Goal: Task Accomplishment & Management: Use online tool/utility

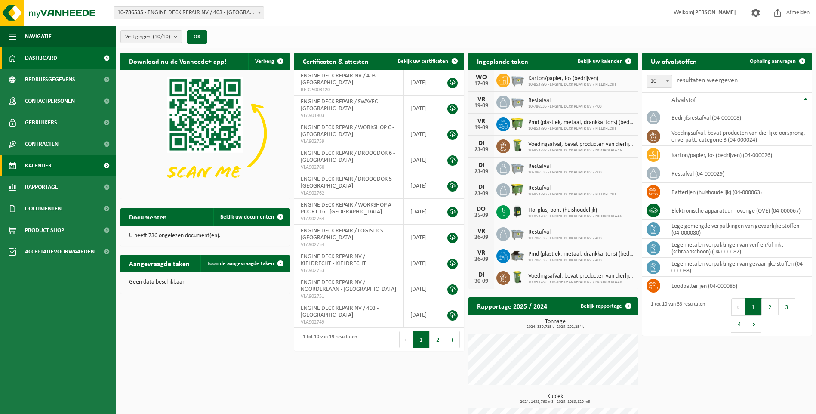
click at [62, 165] on link "Kalender" at bounding box center [58, 166] width 116 height 22
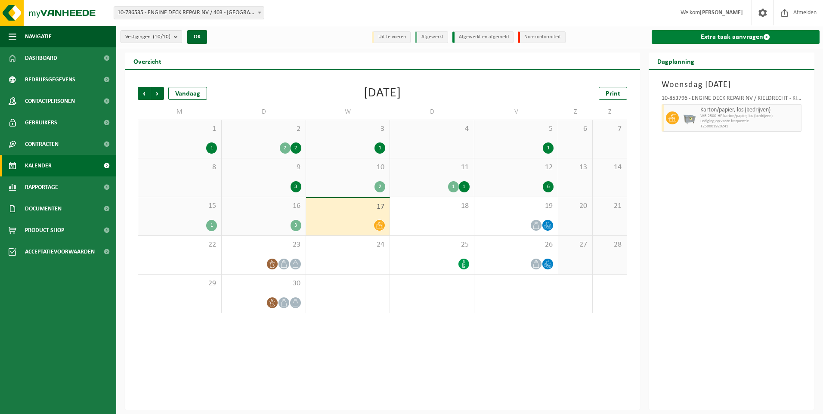
click at [745, 40] on link "Extra taak aanvragen" at bounding box center [736, 37] width 168 height 14
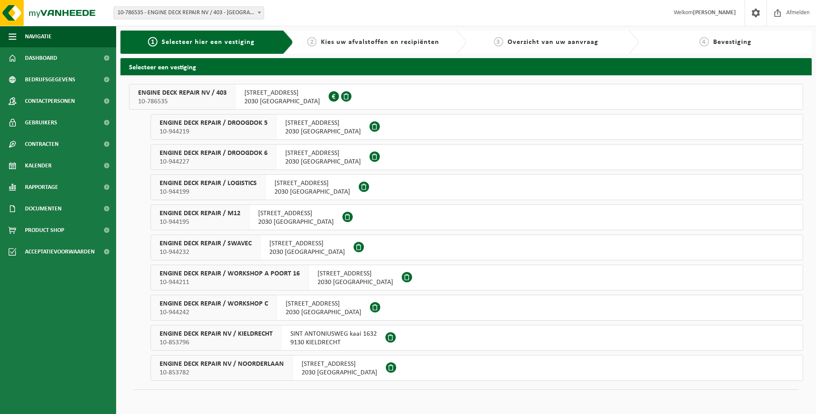
click at [266, 179] on div "INDUSTRIEWEG 11 haven 403 2030 ANTWERPEN" at bounding box center [312, 187] width 93 height 25
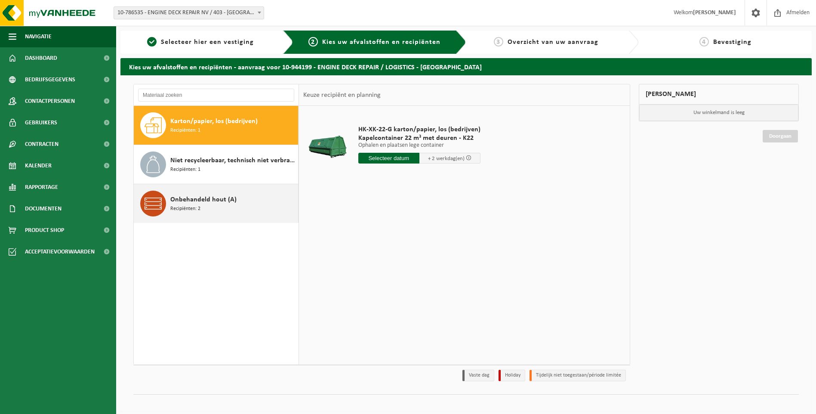
click at [204, 202] on span "Onbehandeld hout (A)" at bounding box center [203, 200] width 66 height 10
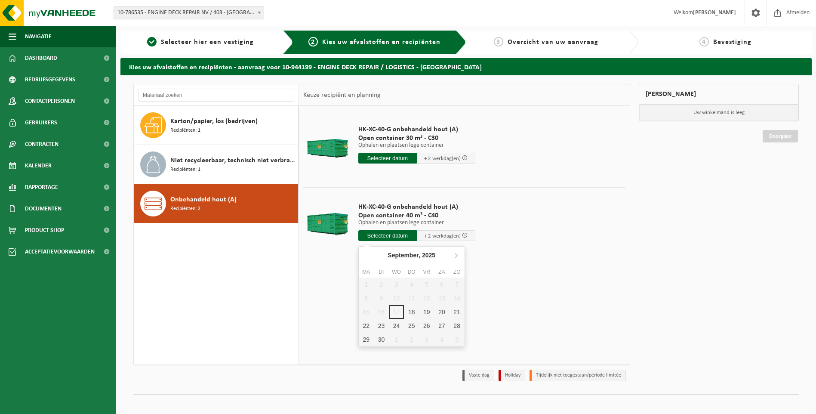
click at [407, 236] on input "text" at bounding box center [388, 235] width 59 height 11
click at [408, 310] on div "18" at bounding box center [411, 312] width 15 height 14
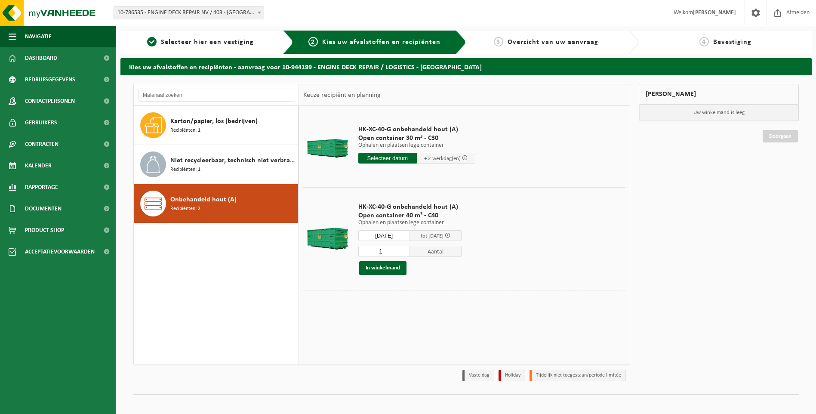
type input "Van 2025-09-18"
click at [377, 301] on span "Containernummer toevoegen(optioneel)" at bounding box center [355, 303] width 97 height 6
type input "C40.1471"
click at [387, 271] on button "In winkelmand" at bounding box center [382, 268] width 47 height 14
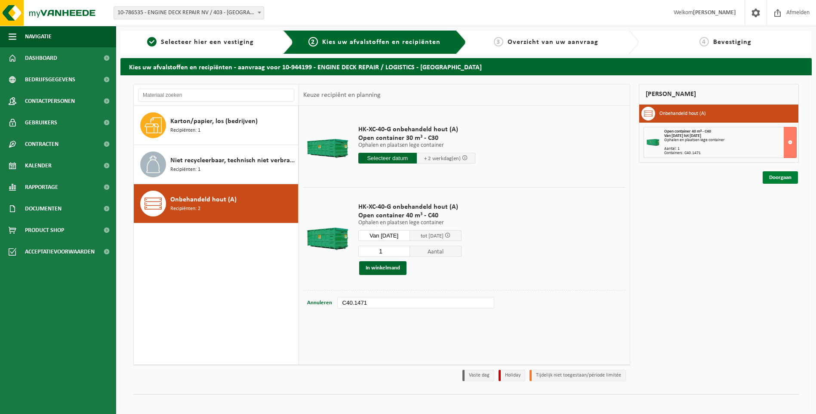
click at [773, 176] on link "Doorgaan" at bounding box center [780, 177] width 35 height 12
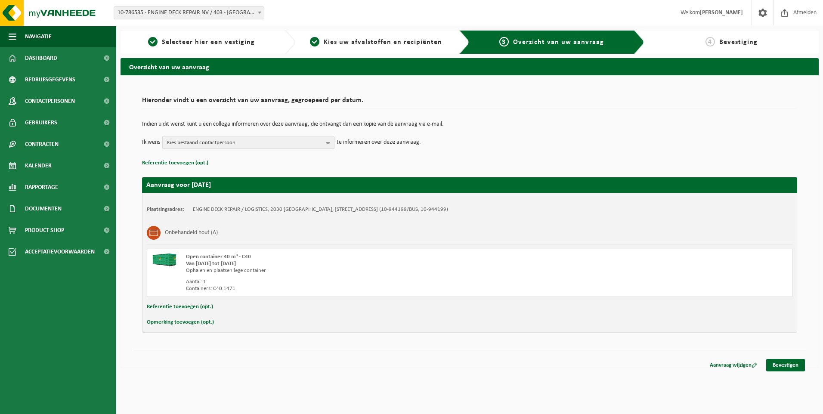
click at [220, 133] on td "Indien u dit wenst kunt u een collega informeren over deze aanvraag, die ontvan…" at bounding box center [469, 128] width 655 height 15
click at [222, 143] on span "Kies bestaand contactpersoon" at bounding box center [245, 142] width 156 height 13
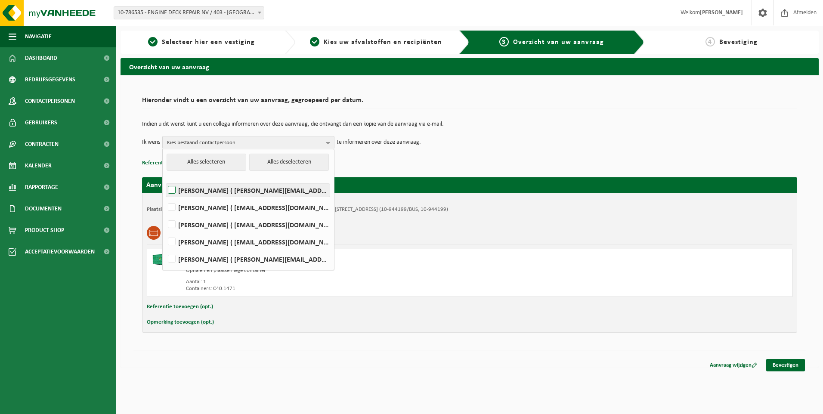
click at [201, 187] on label "Elizabeth Evans ( elizabeth.evans@edr-antwerp.eu )" at bounding box center [248, 190] width 164 height 13
click at [165, 179] on input "Elizabeth Evans ( elizabeth.evans@edr-antwerp.eu )" at bounding box center [164, 179] width 0 height 0
checkbox input "true"
click at [198, 199] on li "LIEVEN GILLIS ( lieven@consultes.be )" at bounding box center [248, 205] width 167 height 17
drag, startPoint x: 195, startPoint y: 206, endPoint x: 195, endPoint y: 212, distance: 6.0
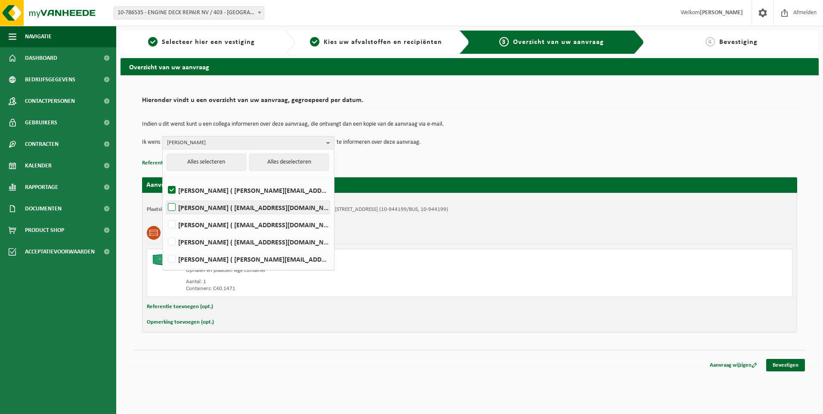
click at [195, 206] on label "LIEVEN GILLIS ( lieven@consultes.be )" at bounding box center [248, 207] width 164 height 13
click at [165, 197] on input "LIEVEN GILLIS ( lieven@consultes.be )" at bounding box center [164, 196] width 0 height 0
checkbox input "true"
click at [192, 226] on label "FRÉDÉRIC LYTENS ( flytens@edr-antwerp.eu )" at bounding box center [248, 224] width 164 height 13
click at [165, 214] on input "FRÉDÉRIC LYTENS ( flytens@edr-antwerp.eu )" at bounding box center [164, 213] width 0 height 0
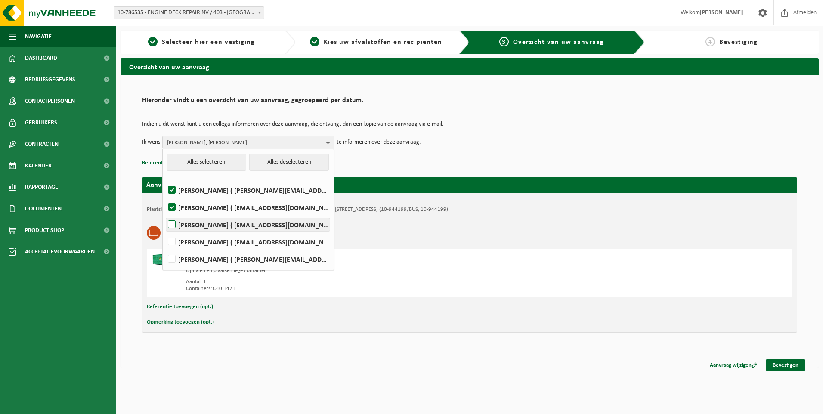
checkbox input "true"
click at [478, 148] on td "Ik wens Elizabeth Evans, LIEVEN GILLIS, FRÉDÉRIC LYTENS Alles selecteren Alles …" at bounding box center [469, 142] width 655 height 13
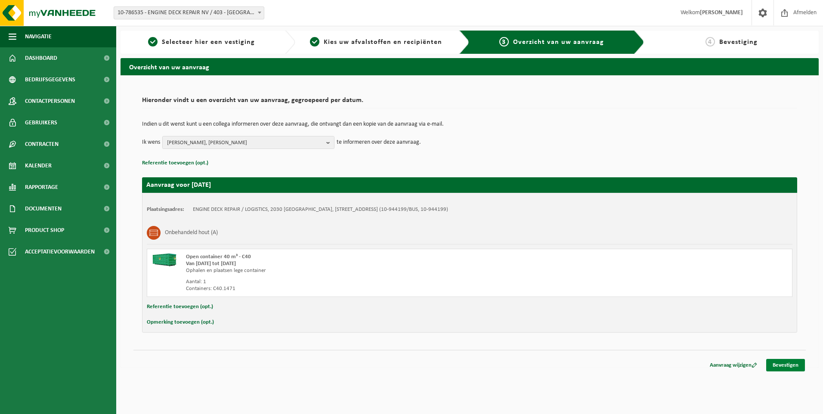
click at [786, 363] on link "Bevestigen" at bounding box center [785, 365] width 39 height 12
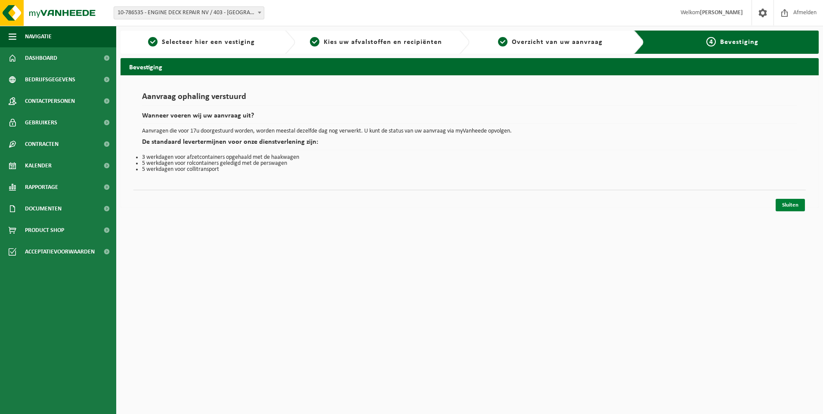
click at [792, 204] on link "Sluiten" at bounding box center [790, 205] width 29 height 12
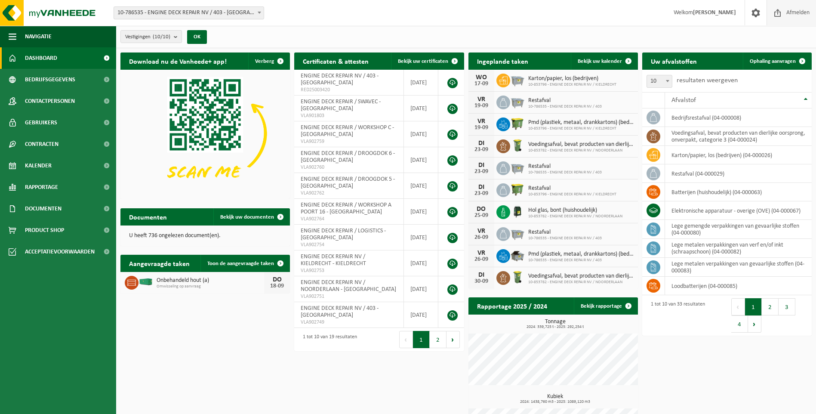
click at [807, 12] on span "Afmelden" at bounding box center [799, 12] width 28 height 25
